Goal: Information Seeking & Learning: Learn about a topic

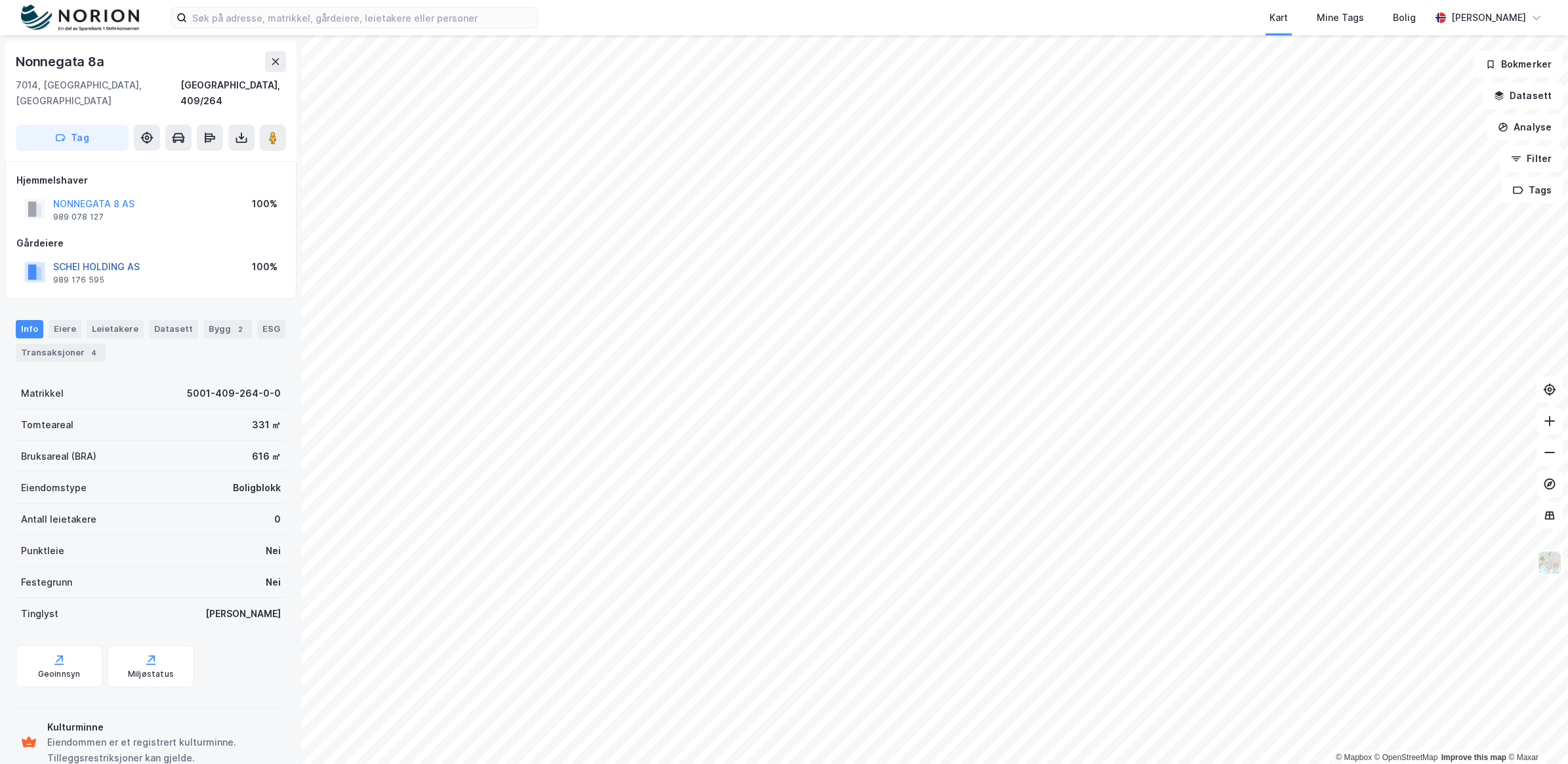
click at [0, 0] on button "SCHEI HOLDING AS" at bounding box center [0, 0] width 0 height 0
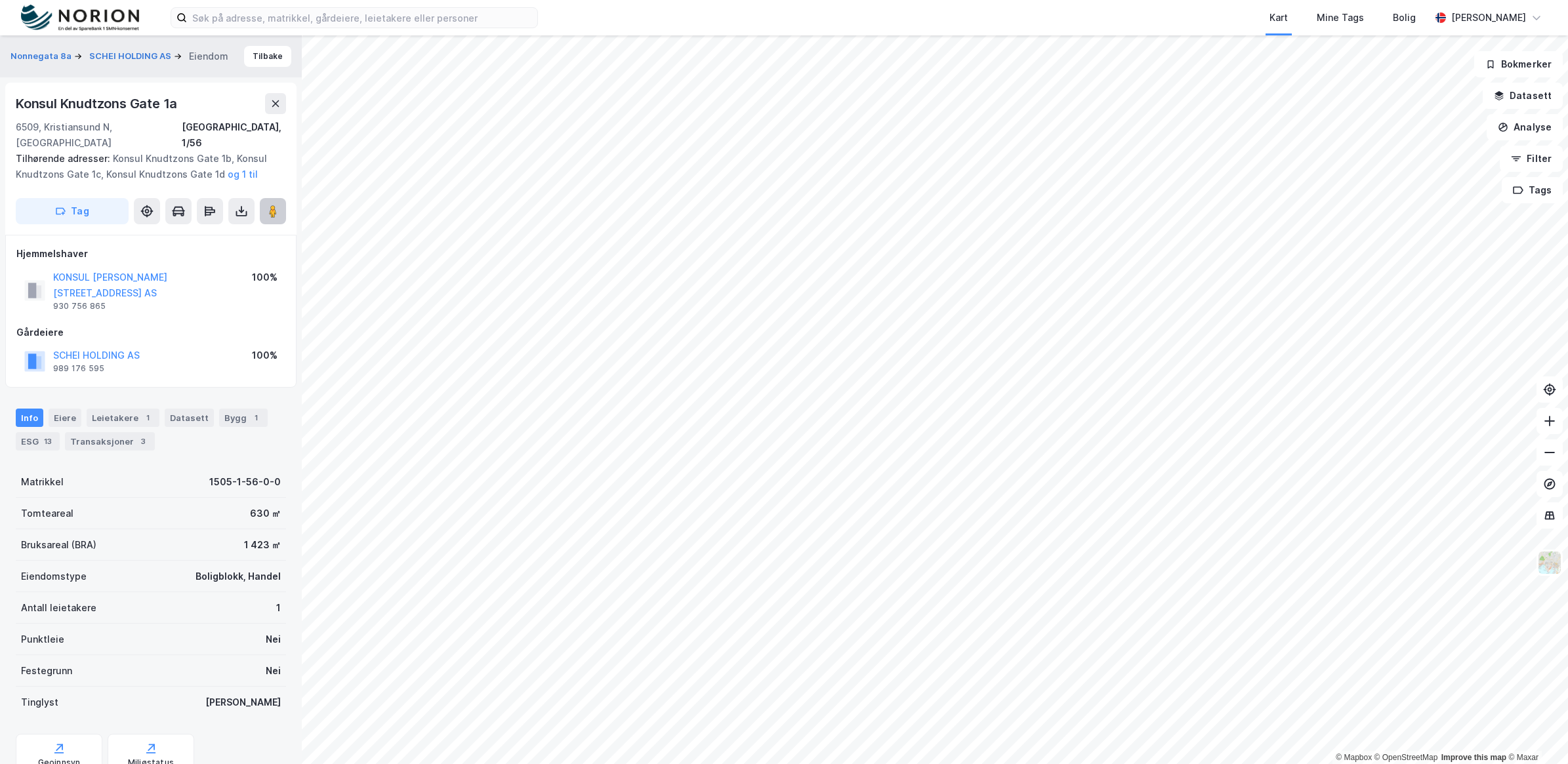
click at [273, 202] on button at bounding box center [273, 211] width 26 height 26
